Goal: Task Accomplishment & Management: Use online tool/utility

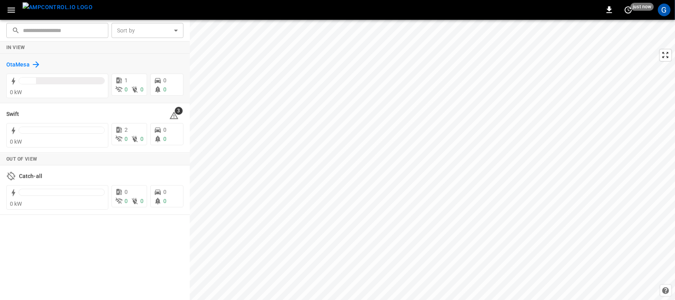
click at [12, 61] on h6 "OtaMesa" at bounding box center [17, 65] width 23 height 9
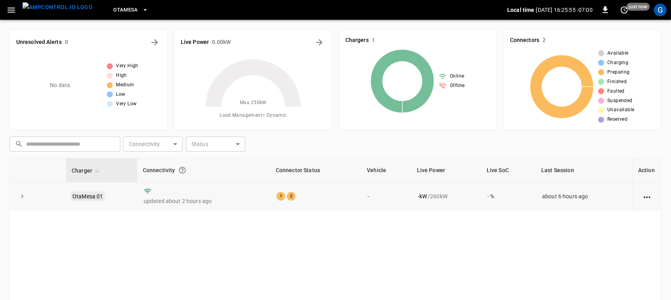
click at [85, 197] on link "OtaMesa 01" at bounding box center [88, 195] width 34 height 9
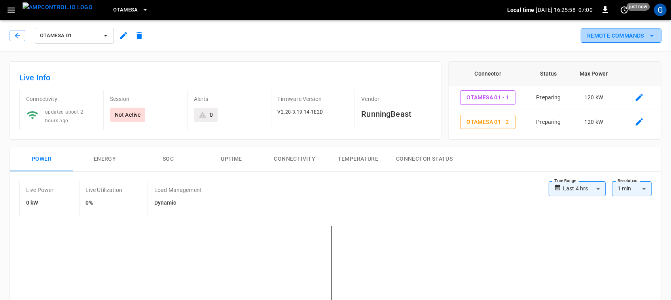
click at [652, 37] on icon "remote commands options" at bounding box center [651, 35] width 9 height 9
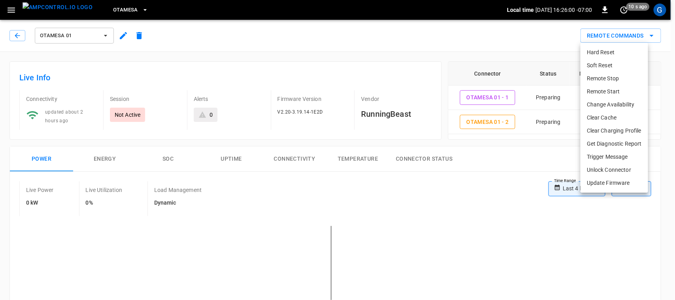
click at [603, 90] on li "Remote Start" at bounding box center [615, 91] width 68 height 13
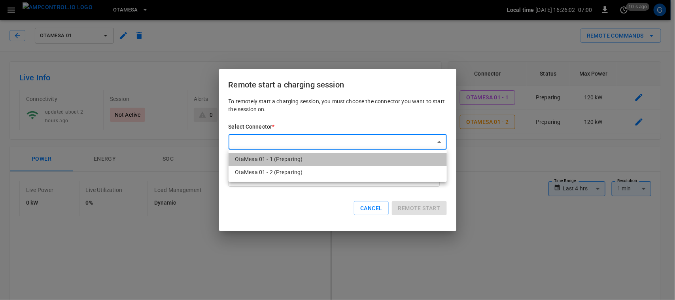
click at [337, 161] on li "OtaMesa 01 - 1 (Preparing)" at bounding box center [338, 159] width 218 height 13
type input "**********"
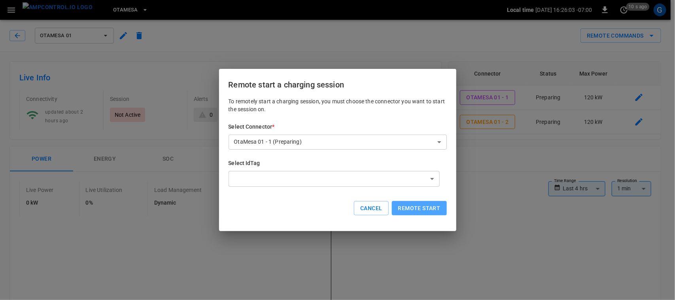
click at [407, 206] on button "Remote start" at bounding box center [419, 208] width 55 height 15
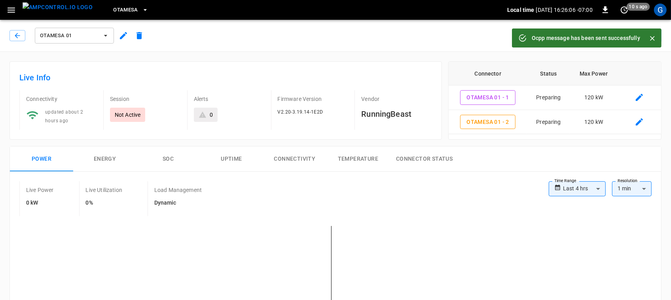
drag, startPoint x: 649, startPoint y: 33, endPoint x: 640, endPoint y: 38, distance: 10.6
click at [640, 38] on div at bounding box center [649, 38] width 18 height 14
click at [647, 38] on button "Close" at bounding box center [652, 38] width 12 height 12
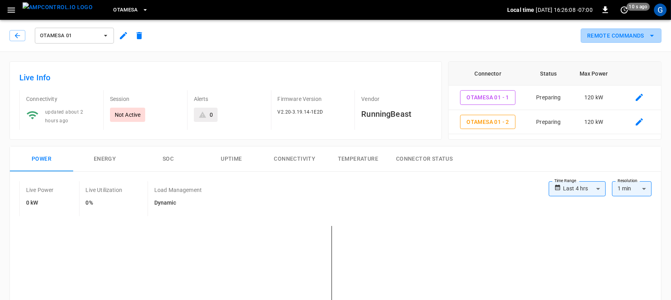
click at [647, 38] on icon "remote commands options" at bounding box center [651, 35] width 9 height 9
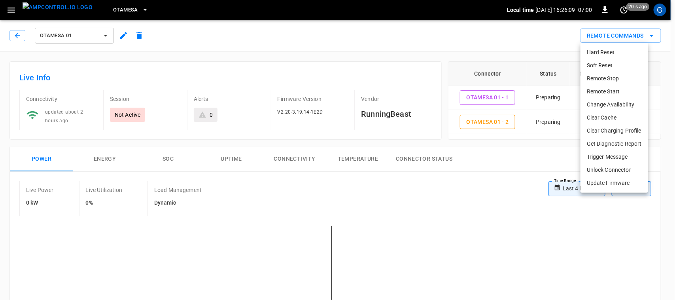
click at [630, 92] on li "Remote Start" at bounding box center [615, 91] width 68 height 13
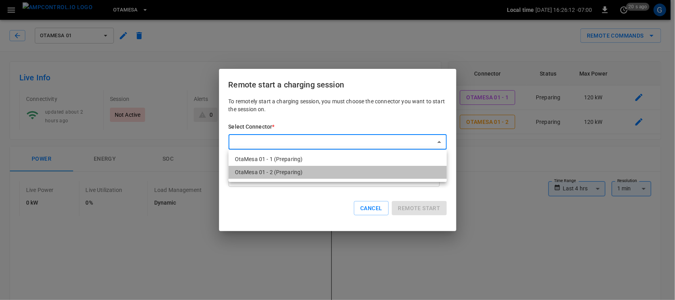
click at [359, 177] on li "OtaMesa 01 - 2 (Preparing)" at bounding box center [338, 172] width 218 height 13
type input "**********"
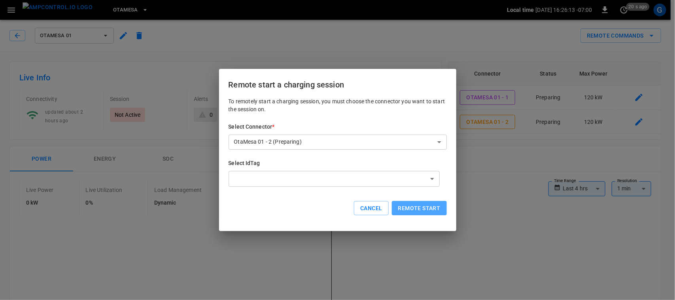
click at [441, 206] on button "Remote start" at bounding box center [419, 208] width 55 height 15
